Goal: Use online tool/utility: Utilize a website feature to perform a specific function

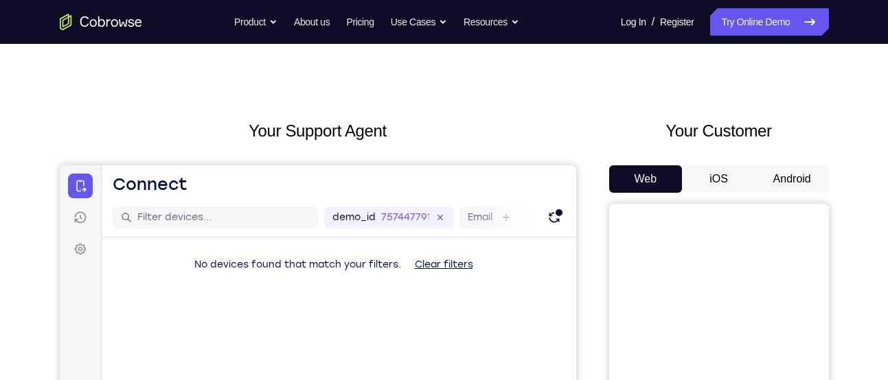
scroll to position [8, 0]
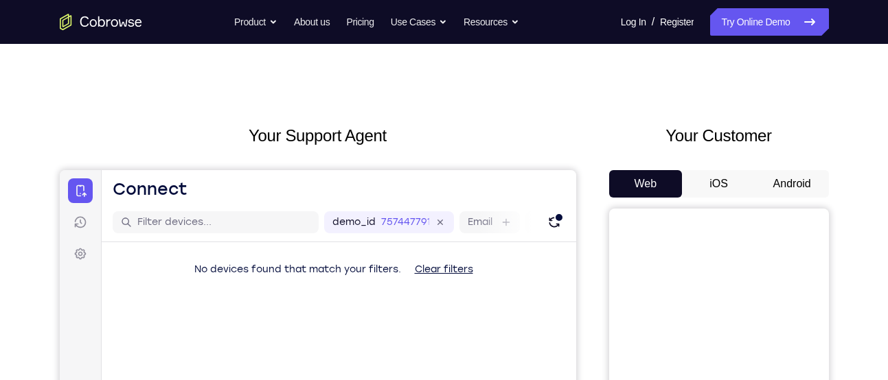
click at [789, 187] on button "Android" at bounding box center [791, 183] width 73 height 27
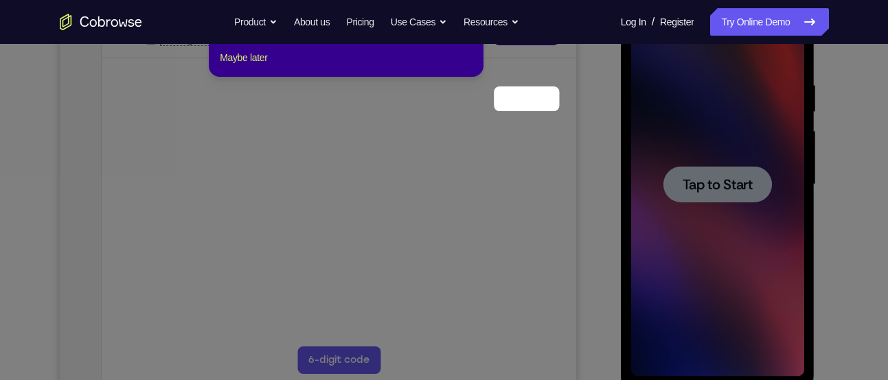
scroll to position [157, 0]
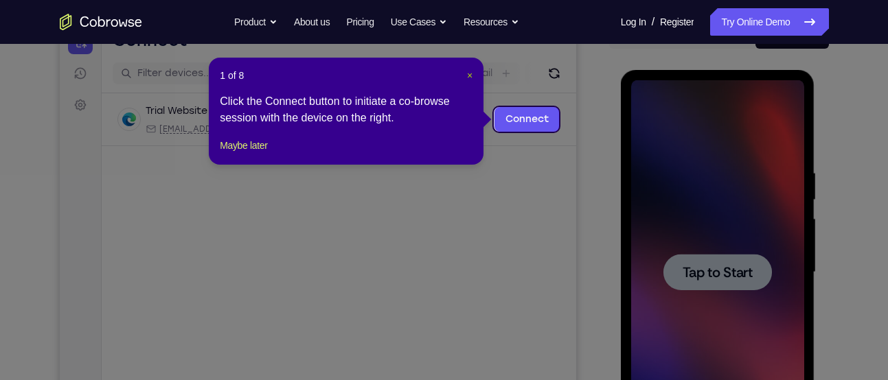
click at [472, 73] on span "×" at bounding box center [469, 75] width 5 height 11
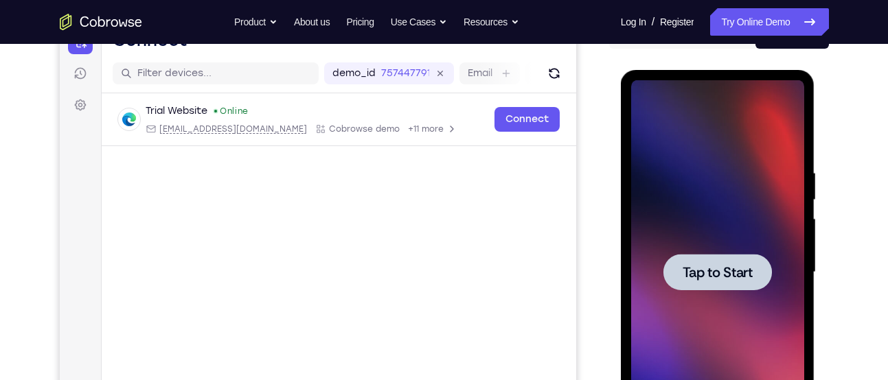
click at [728, 260] on div at bounding box center [717, 272] width 108 height 36
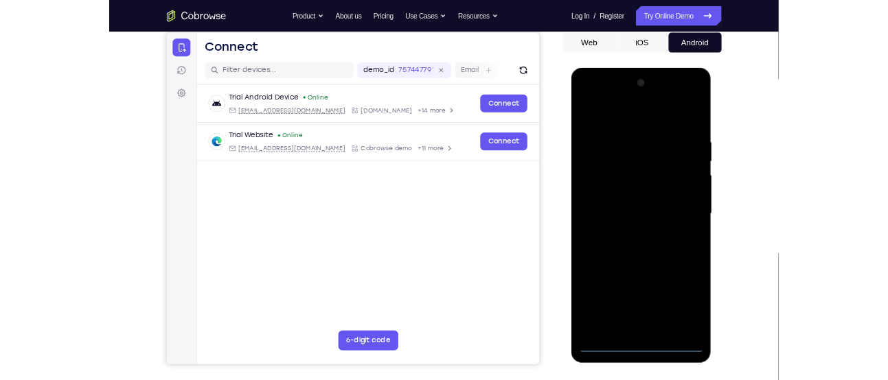
scroll to position [133, 0]
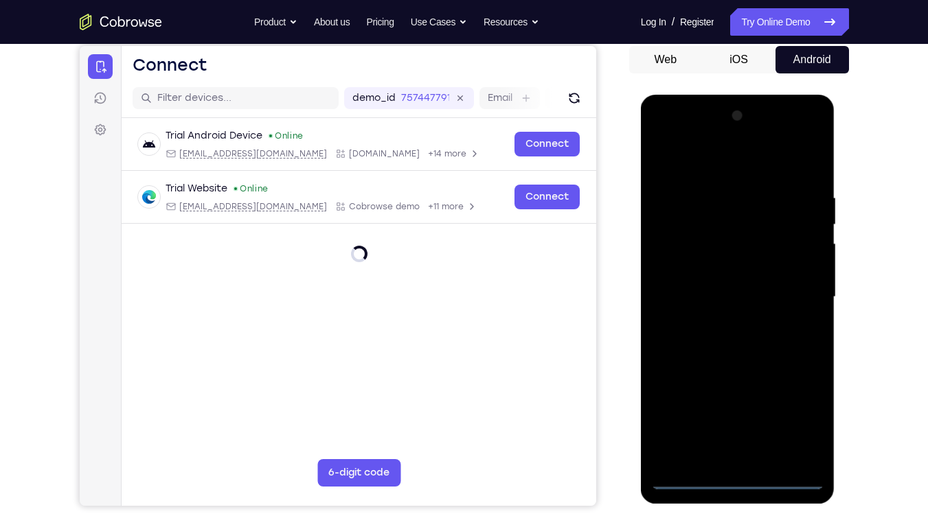
click at [733, 380] on div at bounding box center [737, 297] width 173 height 384
click at [787, 380] on div at bounding box center [737, 297] width 173 height 384
click at [794, 380] on div at bounding box center [737, 297] width 173 height 384
click at [717, 158] on div at bounding box center [737, 297] width 173 height 384
click at [794, 292] on div at bounding box center [737, 297] width 173 height 384
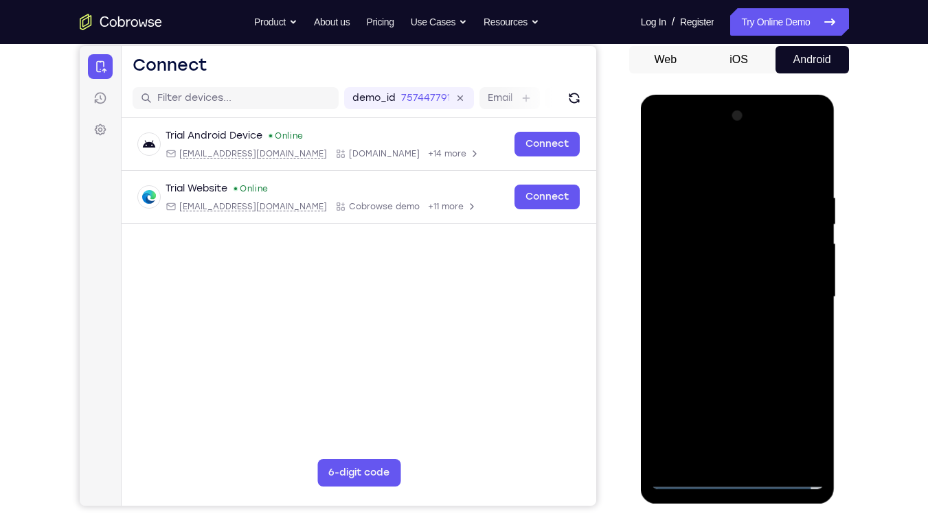
click at [719, 315] on div at bounding box center [737, 297] width 173 height 384
click at [697, 280] on div at bounding box center [737, 297] width 173 height 384
click at [699, 273] on div at bounding box center [737, 297] width 173 height 384
click at [702, 302] on div at bounding box center [737, 297] width 173 height 384
click at [728, 337] on div at bounding box center [737, 297] width 173 height 384
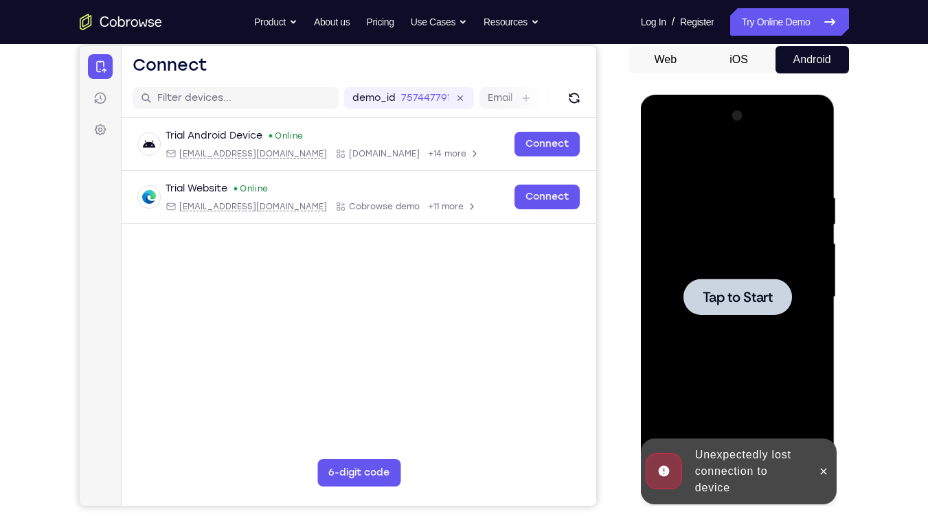
click at [782, 380] on div "Unexpectedly lost connection to device" at bounding box center [749, 471] width 120 height 60
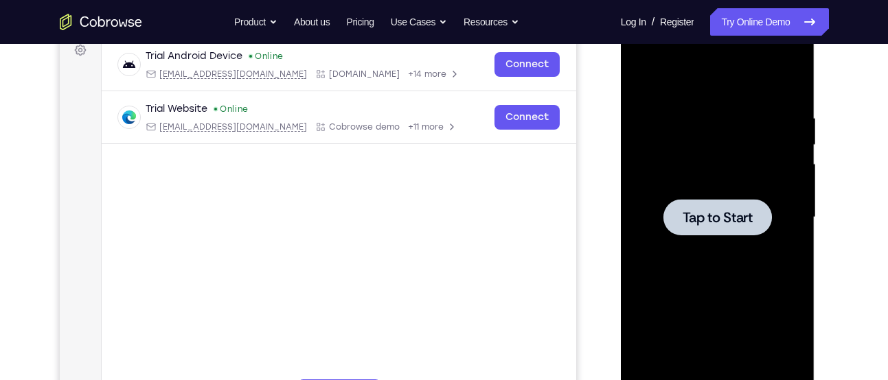
scroll to position [213, 0]
click at [700, 223] on span "Tap to Start" at bounding box center [717, 217] width 70 height 14
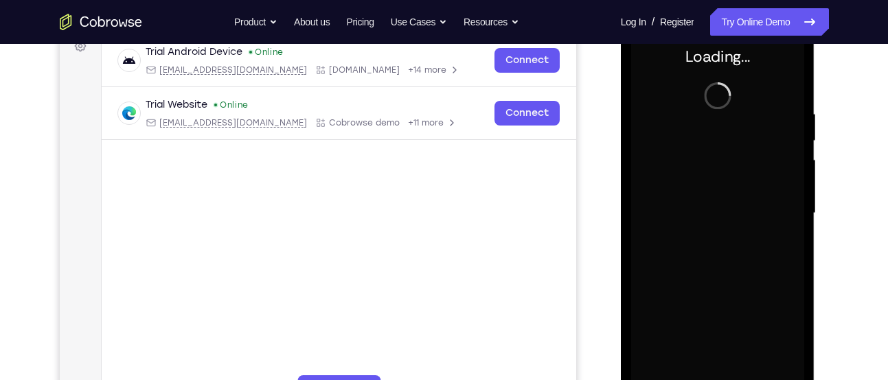
scroll to position [218, 0]
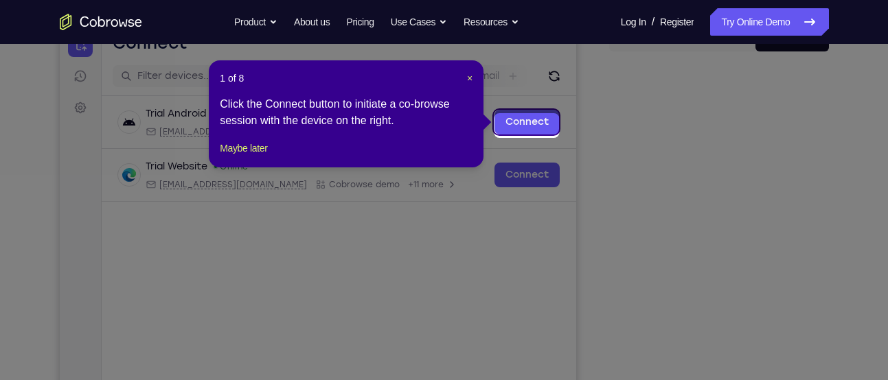
scroll to position [150, 0]
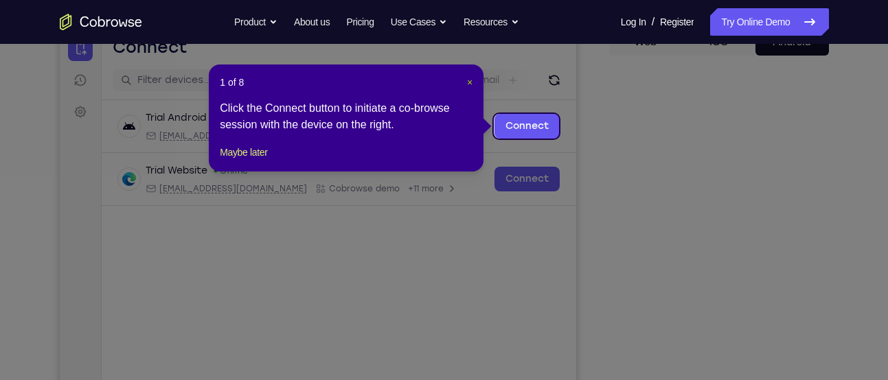
click at [467, 85] on span "×" at bounding box center [469, 82] width 5 height 11
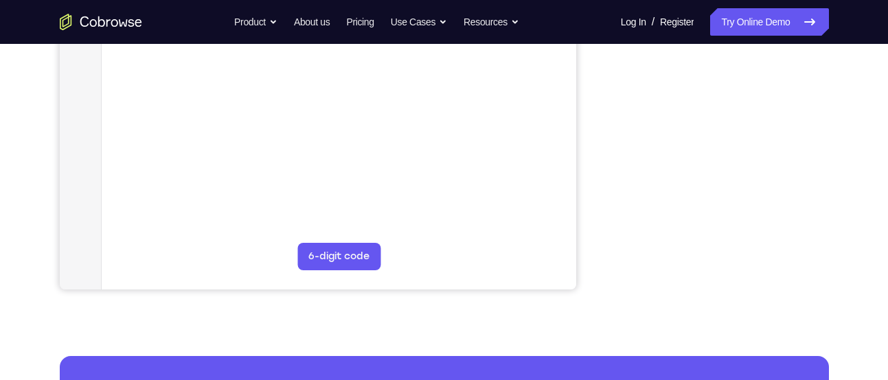
scroll to position [354, 0]
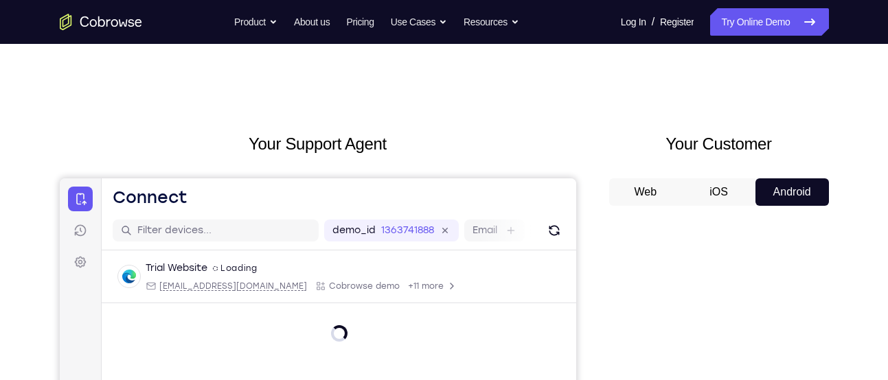
scroll to position [140, 0]
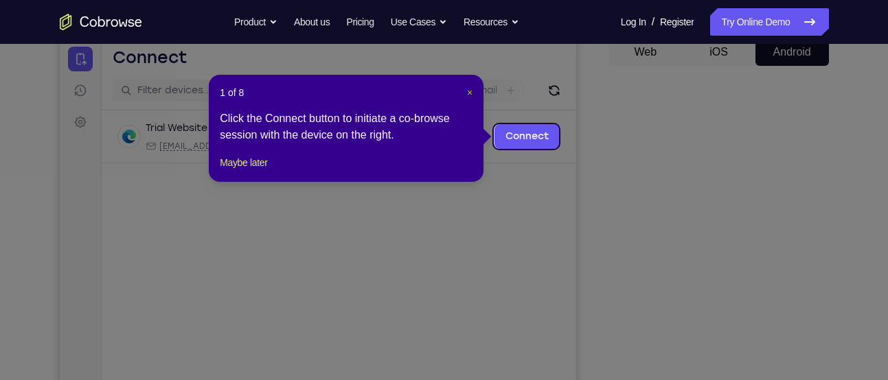
click at [470, 87] on span "×" at bounding box center [469, 92] width 5 height 11
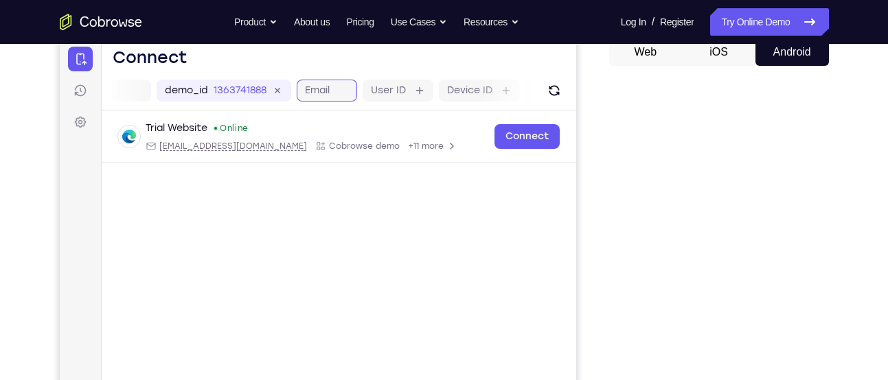
scroll to position [0, 172]
drag, startPoint x: 529, startPoint y: 124, endPoint x: 675, endPoint y: 177, distance: 155.5
click at [575, 177] on html "Skip to main content Connect Sessions Settings Open main menu Connect demo_id 1…" at bounding box center [317, 268] width 516 height 460
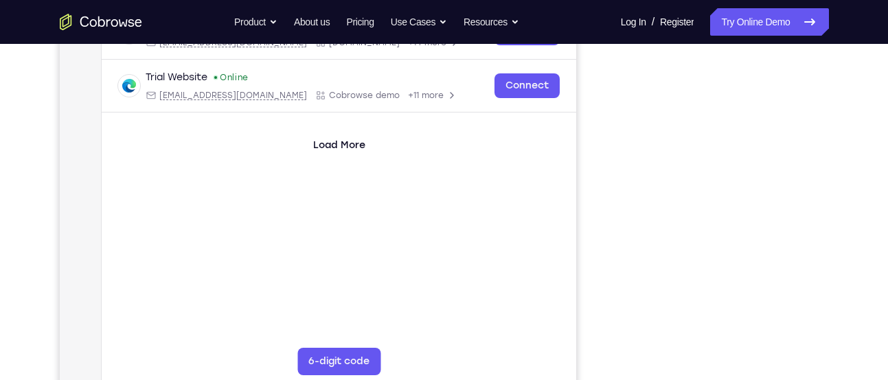
scroll to position [244, 0]
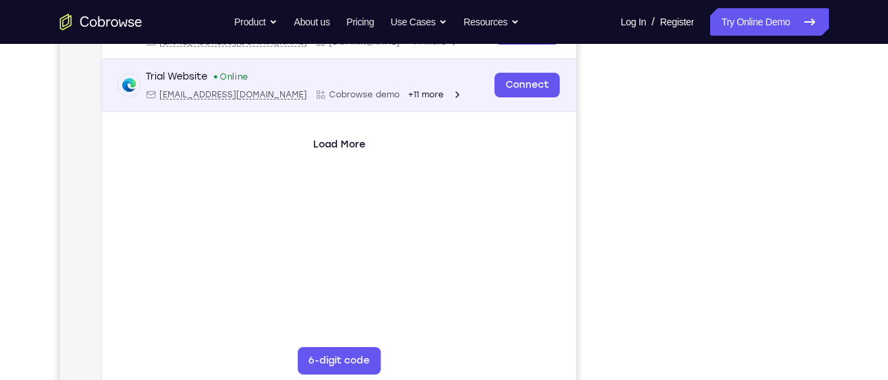
click at [314, 96] on icon "Open device details" at bounding box center [319, 94] width 11 height 11
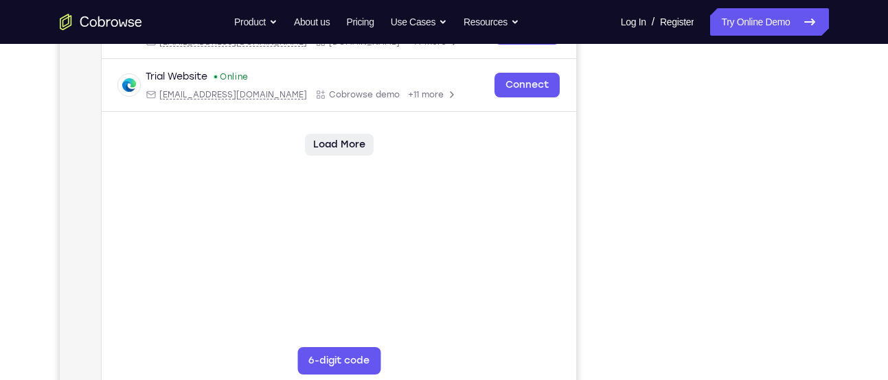
click at [347, 150] on button "Load More" at bounding box center [338, 145] width 69 height 22
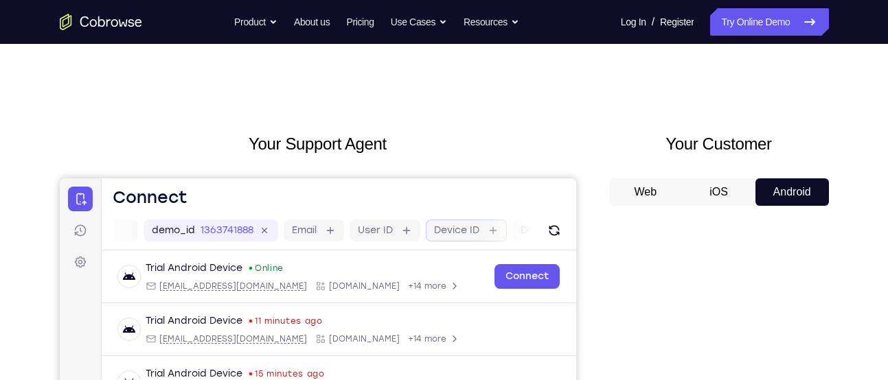
scroll to position [0, 262]
click at [387, 225] on label "Device ID" at bounding box center [376, 231] width 45 height 14
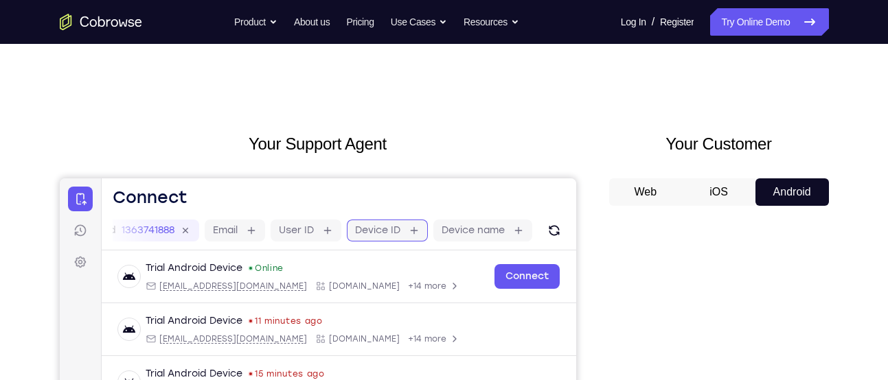
click at [405, 225] on input "Device ID" at bounding box center [406, 231] width 3 height 14
click at [463, 228] on label "Device name" at bounding box center [472, 231] width 63 height 14
click at [509, 228] on input "Device name" at bounding box center [510, 231] width 3 height 14
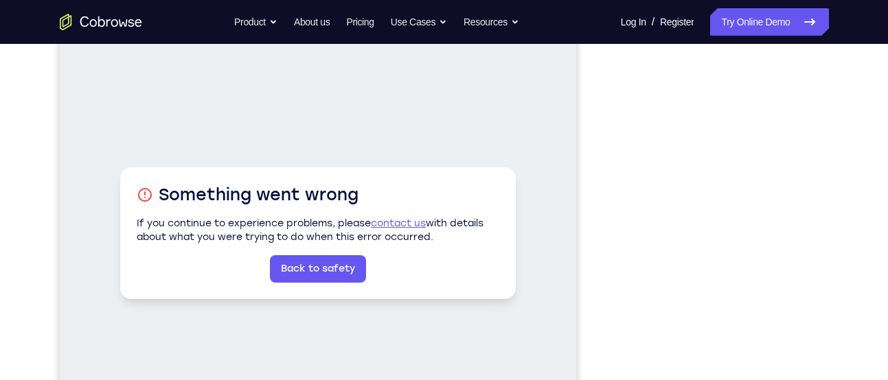
scroll to position [166, 0]
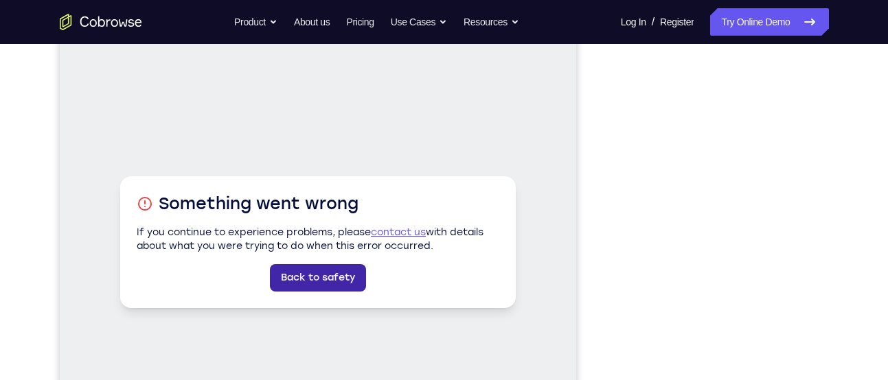
click at [334, 274] on link "Back to safety" at bounding box center [317, 277] width 96 height 27
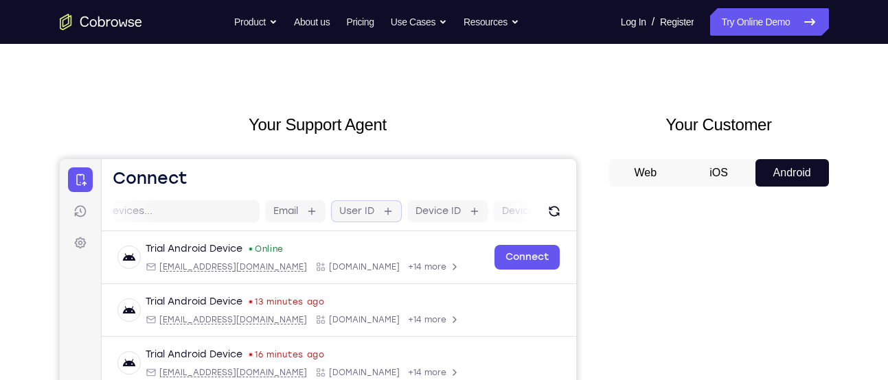
scroll to position [0, 0]
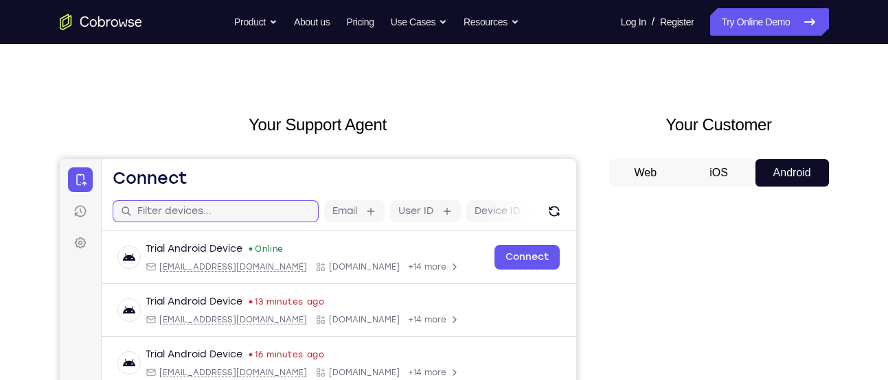
click at [203, 210] on input "text" at bounding box center [223, 212] width 173 height 14
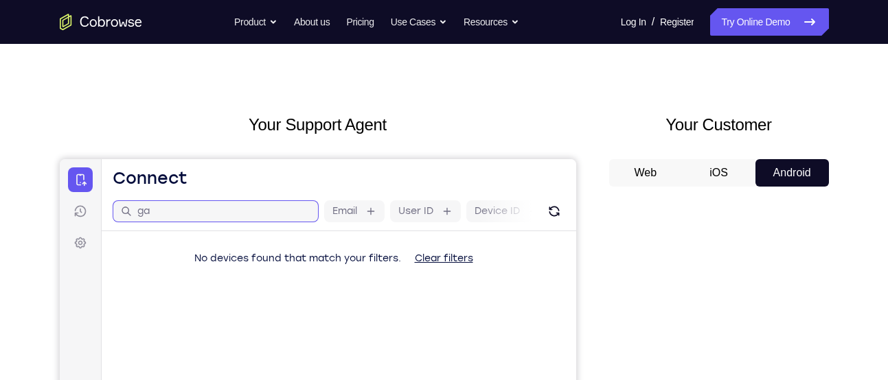
type input "g"
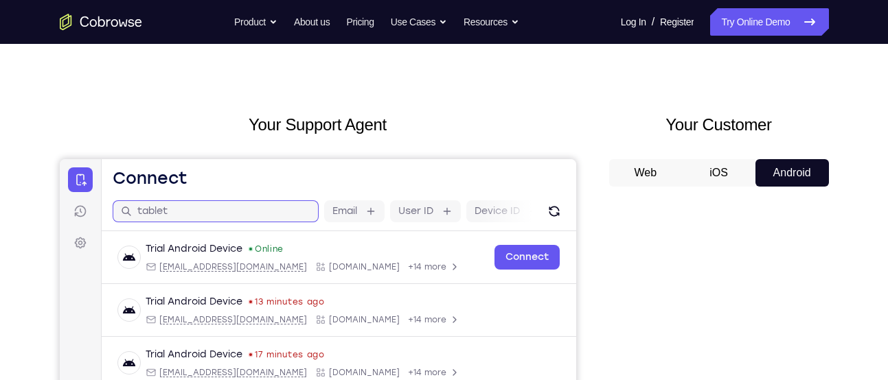
type input "tablet"
click at [124, 211] on icon at bounding box center [125, 211] width 11 height 11
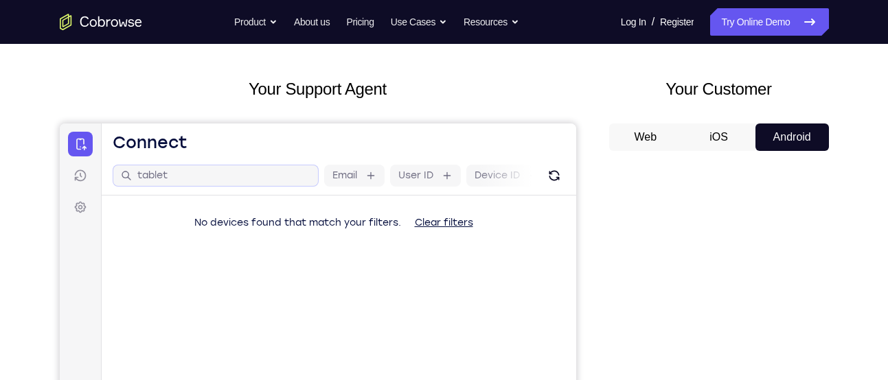
scroll to position [54, 0]
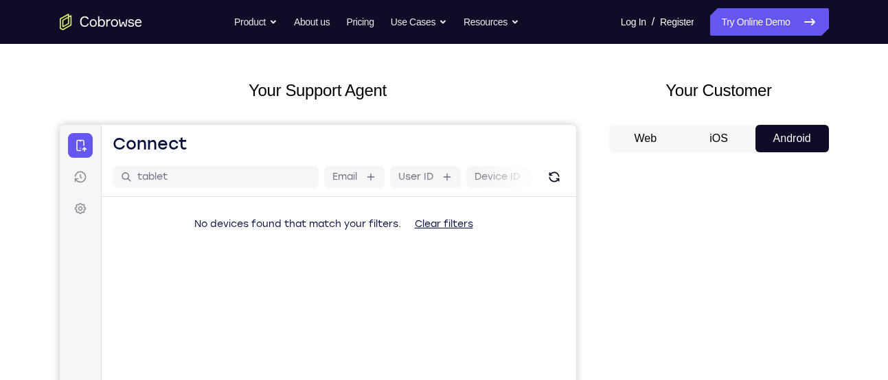
click at [435, 222] on button "Clear filters" at bounding box center [443, 224] width 80 height 27
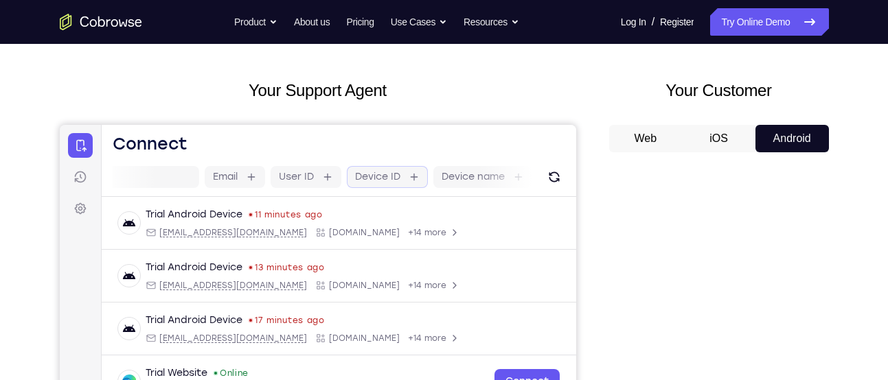
scroll to position [0, 122]
click at [498, 176] on label "Device name" at bounding box center [472, 177] width 63 height 14
click at [509, 176] on input "Device name" at bounding box center [510, 177] width 3 height 14
click at [470, 182] on label "Device name" at bounding box center [472, 177] width 63 height 14
click at [509, 182] on input "Device name" at bounding box center [510, 177] width 3 height 14
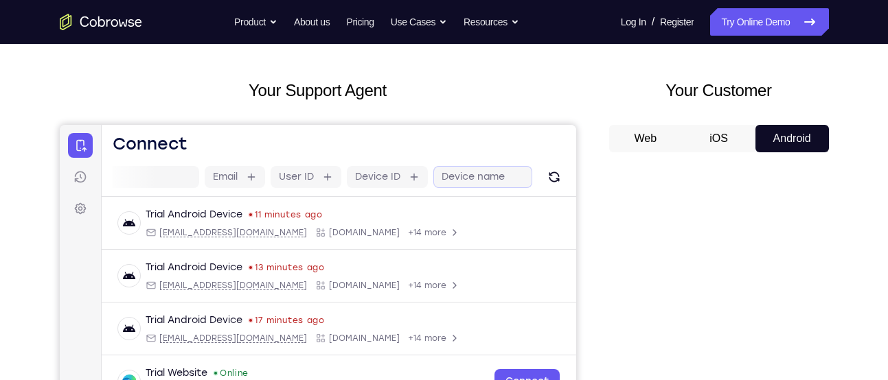
click at [470, 182] on label "Device name" at bounding box center [472, 177] width 63 height 14
click at [509, 182] on input "Device name" at bounding box center [510, 177] width 3 height 14
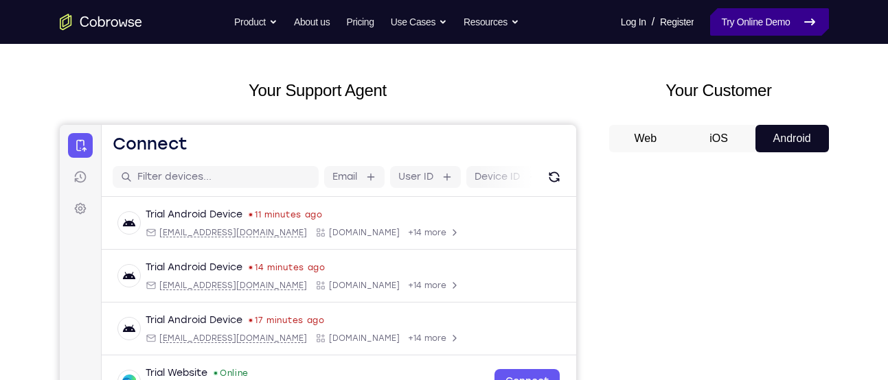
click at [748, 30] on link "Try Online Demo" at bounding box center [769, 21] width 118 height 27
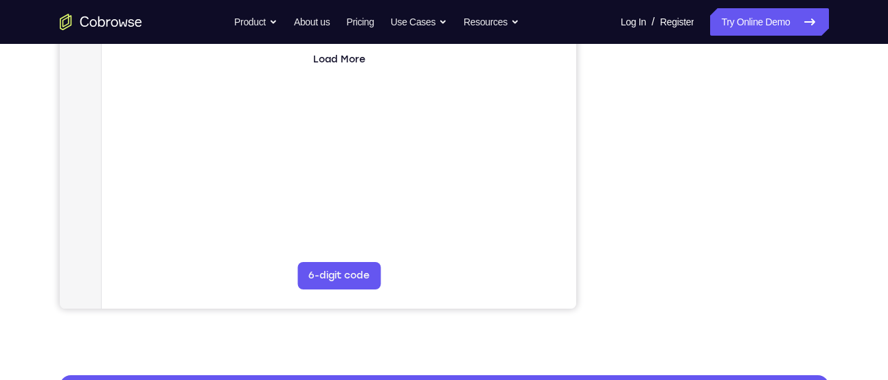
scroll to position [330, 0]
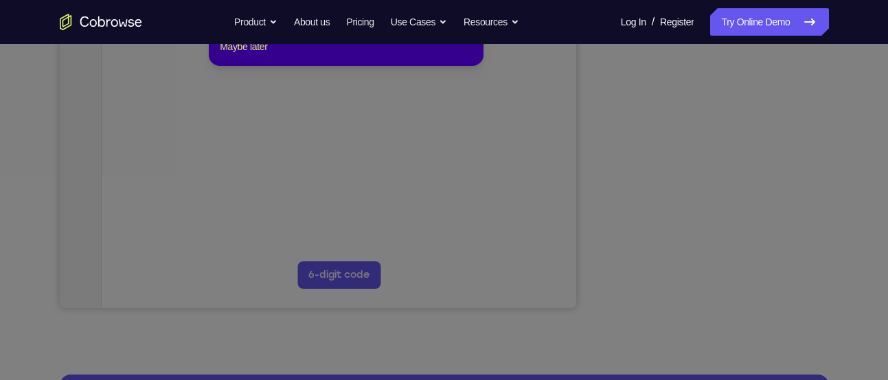
click at [713, 284] on icon at bounding box center [449, 157] width 898 height 446
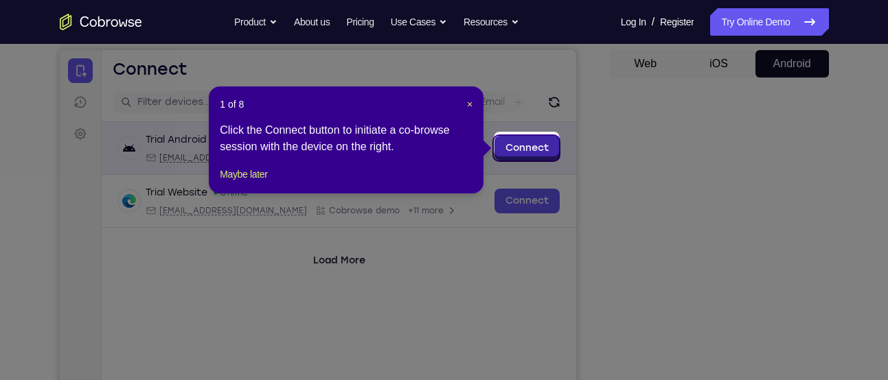
scroll to position [127, 0]
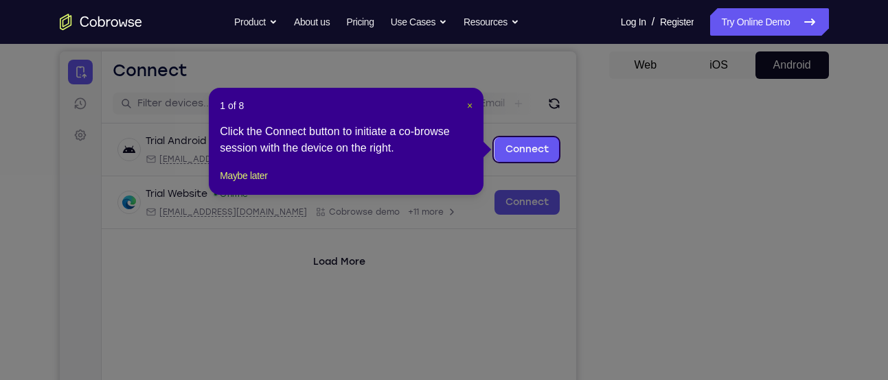
click at [467, 104] on span "×" at bounding box center [469, 105] width 5 height 11
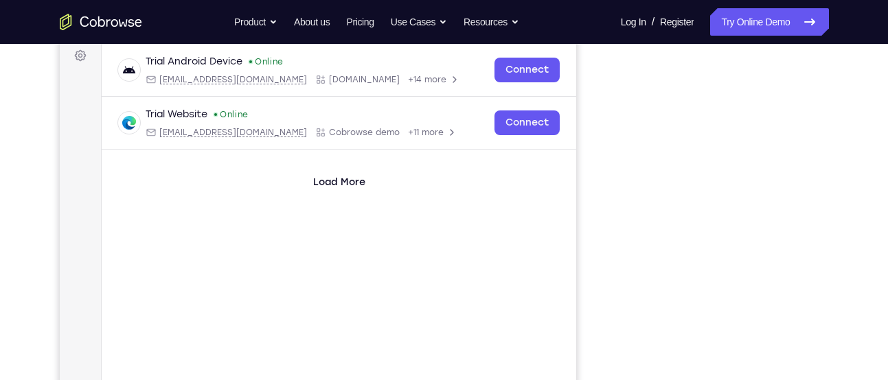
scroll to position [210, 0]
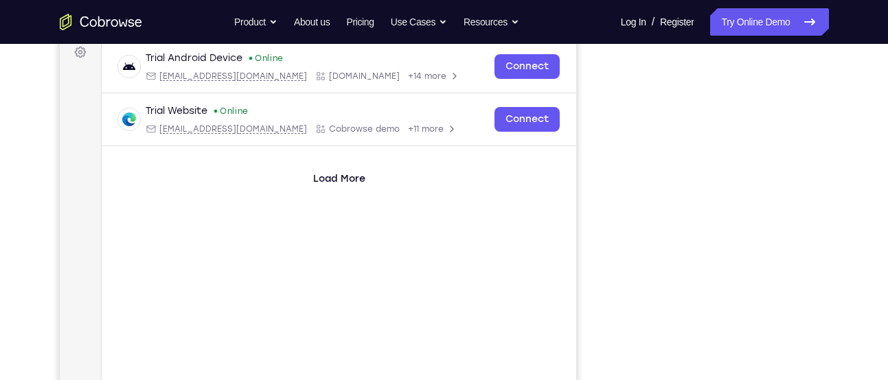
drag, startPoint x: 619, startPoint y: 179, endPoint x: 594, endPoint y: 204, distance: 35.4
click at [594, 204] on div "Your Support Agent Your Customer Web iOS Android" at bounding box center [444, 175] width 769 height 507
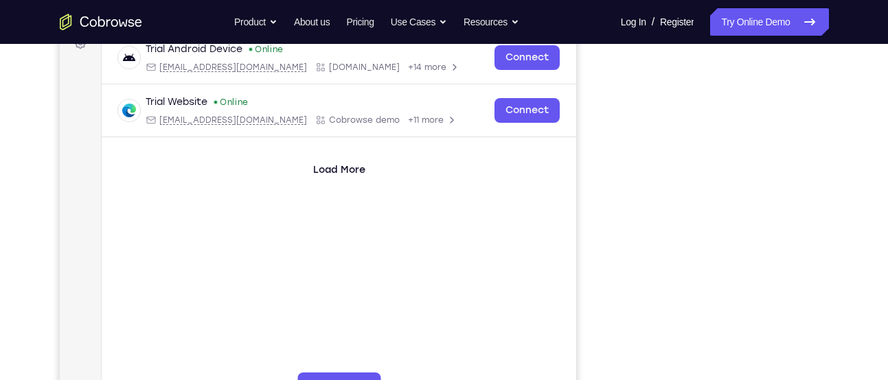
scroll to position [218, 0]
drag, startPoint x: 818, startPoint y: 188, endPoint x: 847, endPoint y: 126, distance: 68.8
click at [847, 126] on div "Your Support Agent Your Customer Web iOS Android Next Steps We’d be happy to gi…" at bounding box center [444, 279] width 879 height 906
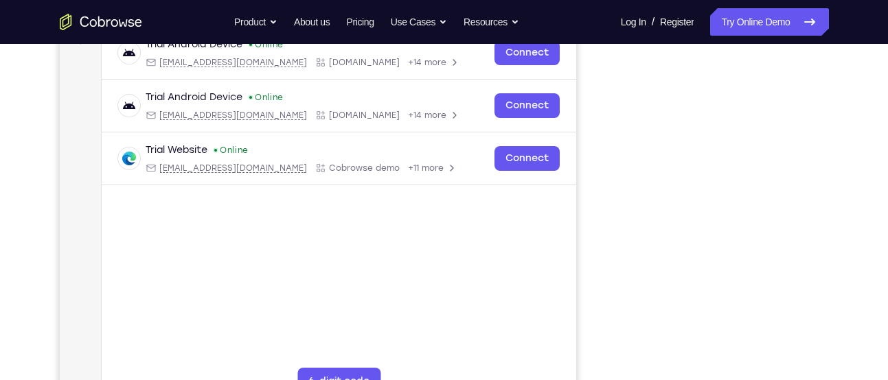
scroll to position [223, 0]
